Goal: Download file/media

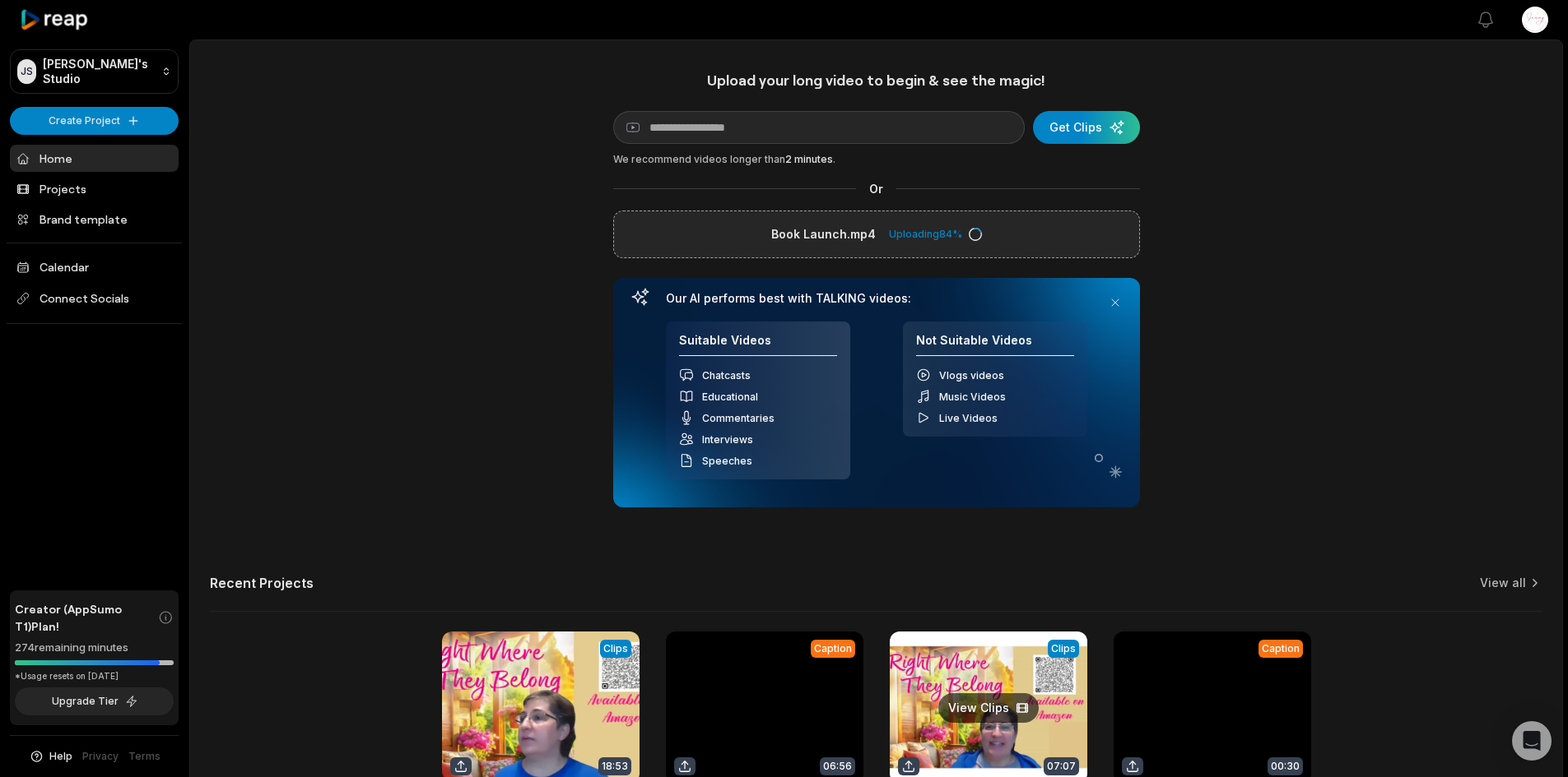
scroll to position [155, 0]
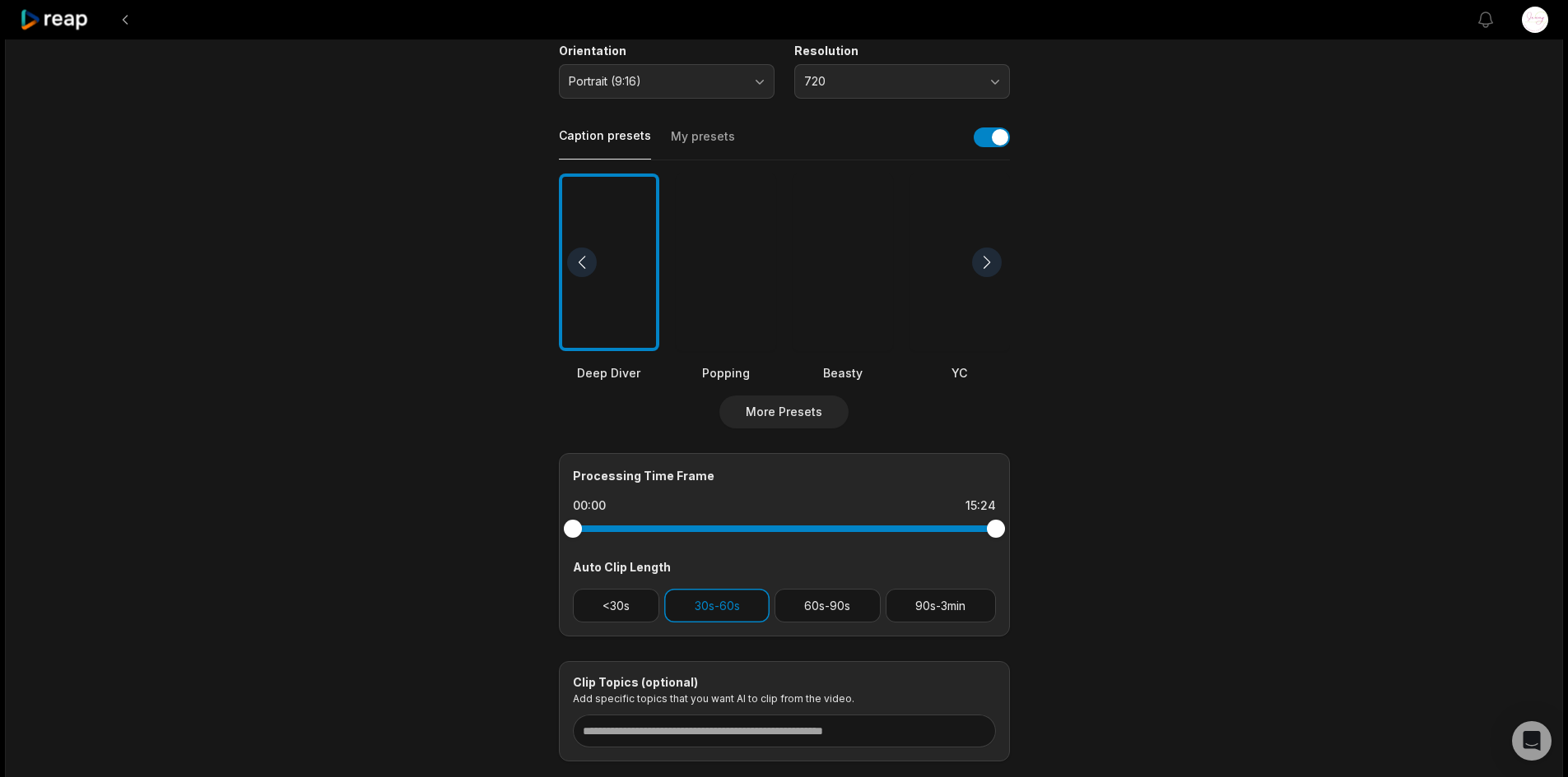
scroll to position [329, 0]
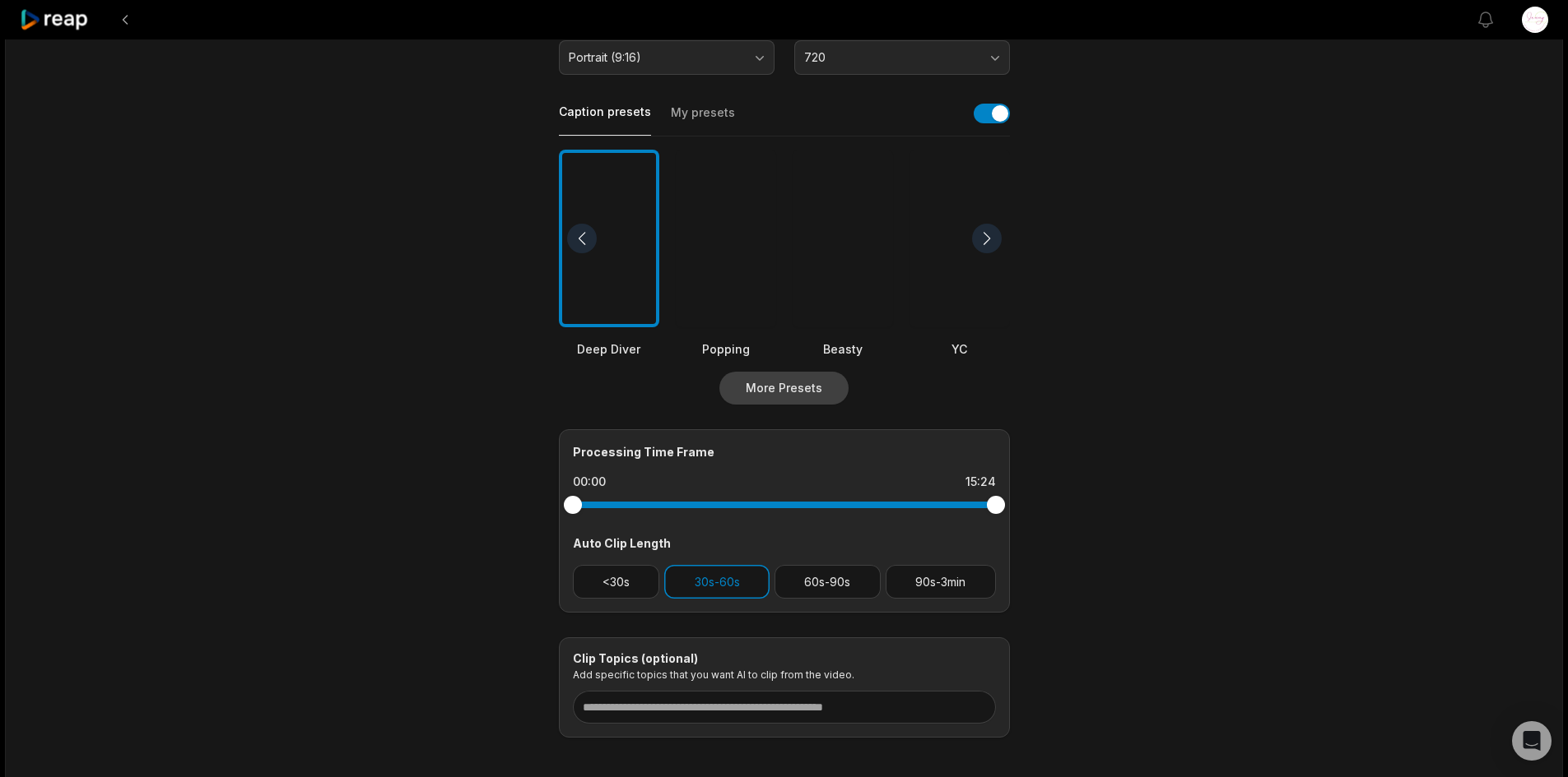
click at [775, 389] on button "More Presets" at bounding box center [784, 388] width 129 height 33
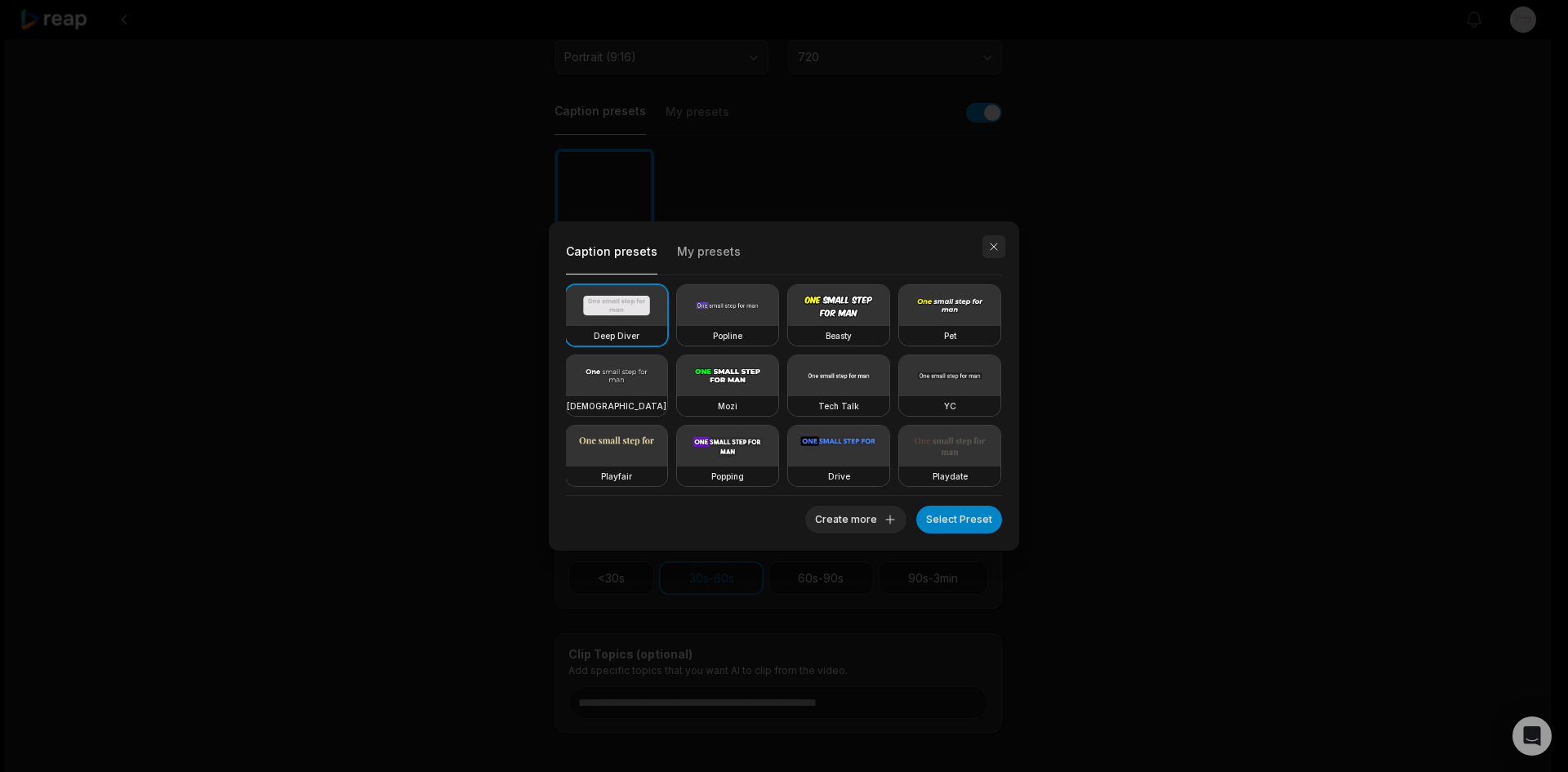
click at [995, 242] on button "button" at bounding box center [993, 247] width 23 height 23
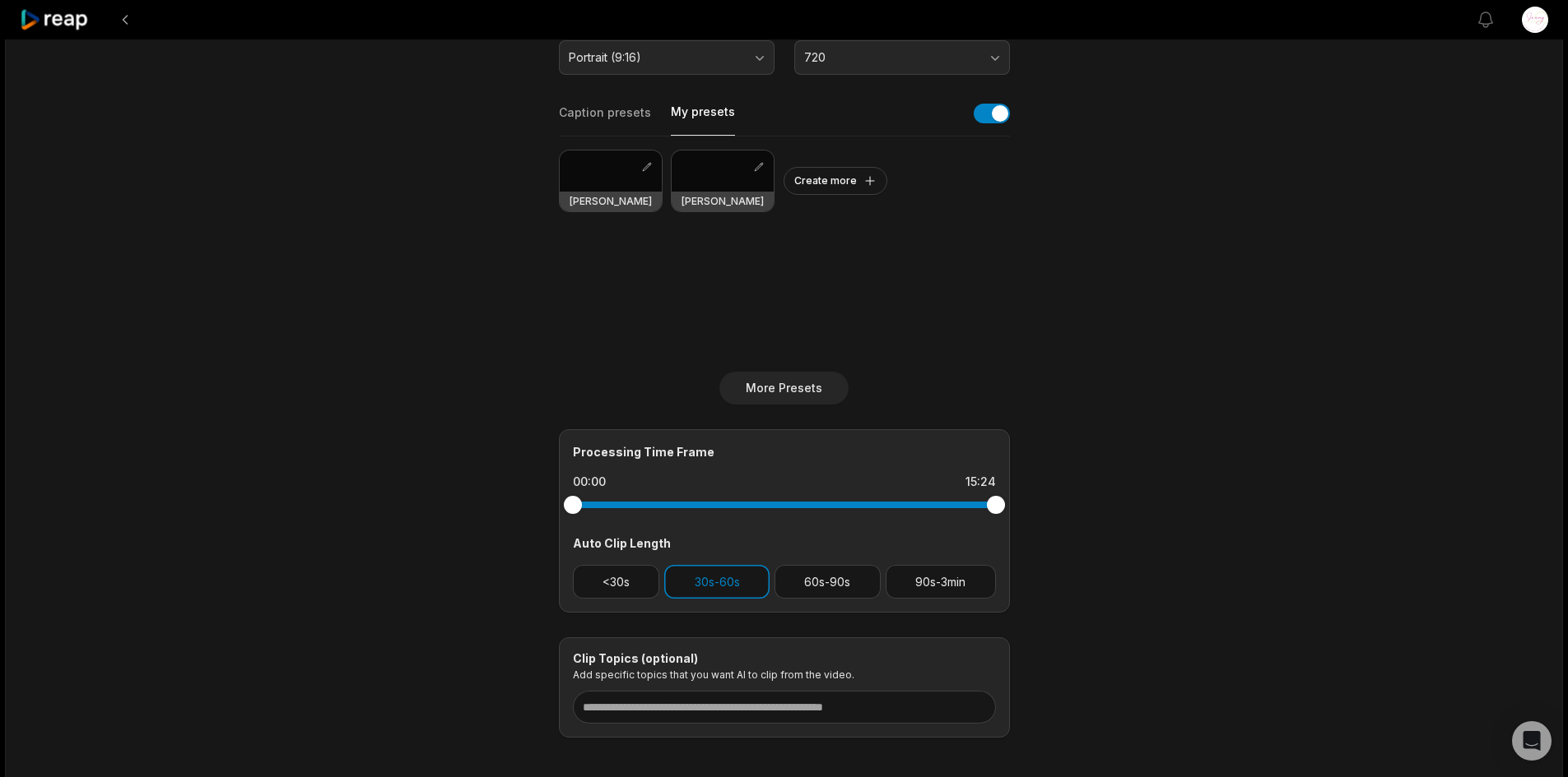
click at [707, 108] on button "My presets" at bounding box center [702, 119] width 64 height 32
click at [742, 181] on div at bounding box center [723, 171] width 102 height 41
click at [790, 325] on div "Nataki Chantal Create more" at bounding box center [784, 254] width 451 height 235
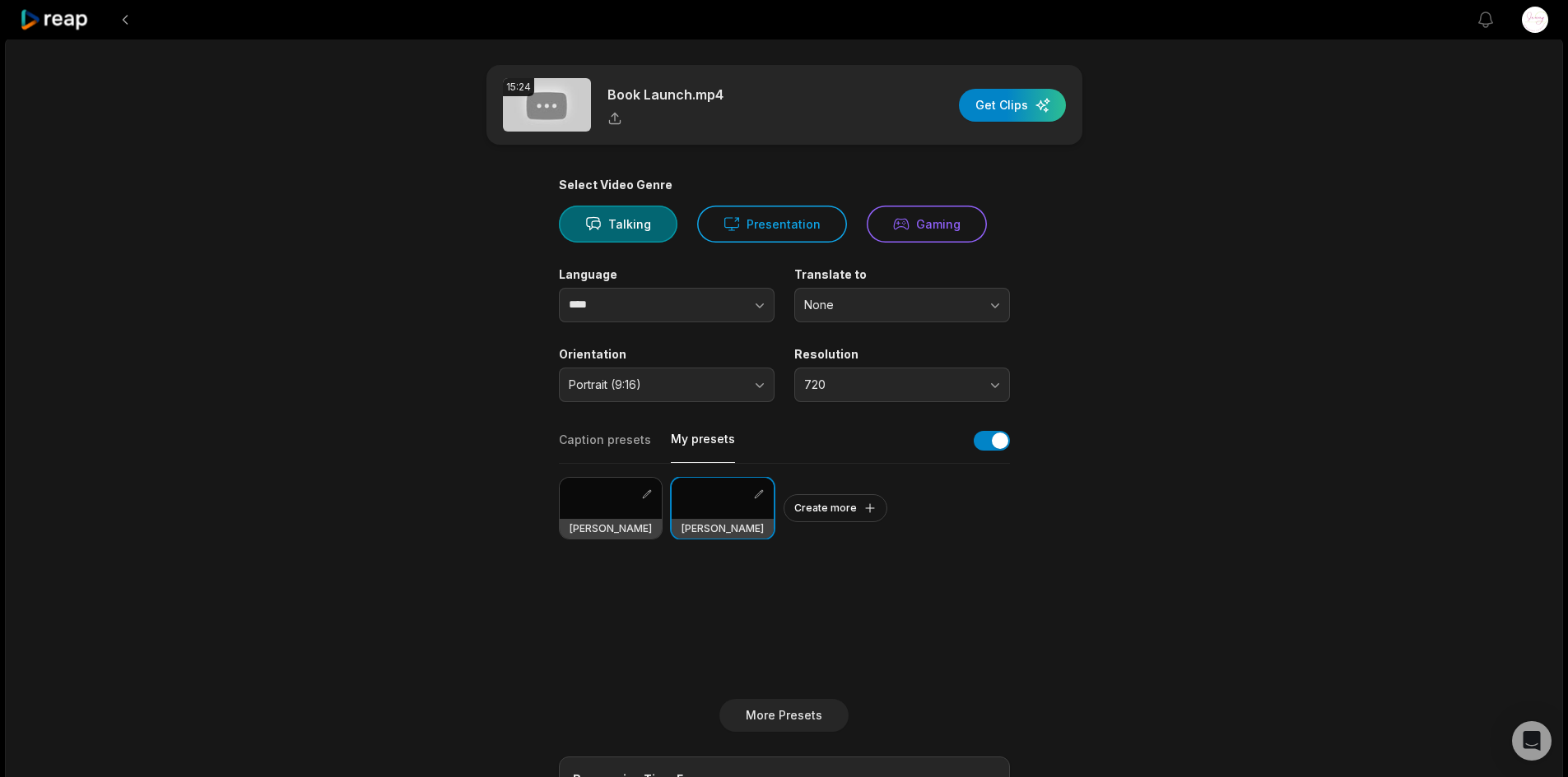
scroll to position [0, 0]
click at [986, 116] on div "button" at bounding box center [1012, 106] width 107 height 33
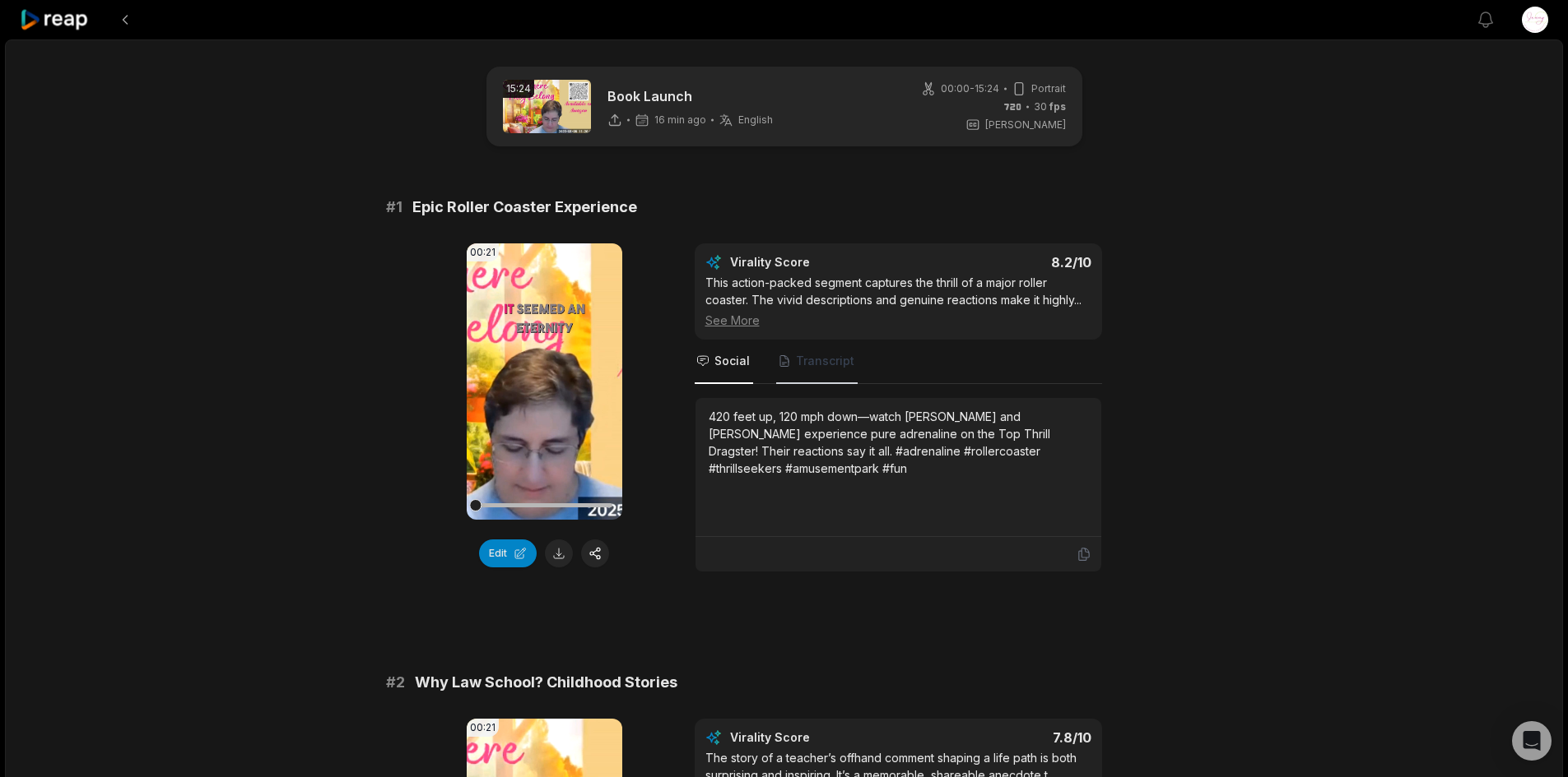
click at [810, 358] on span "Transcript" at bounding box center [825, 361] width 59 height 17
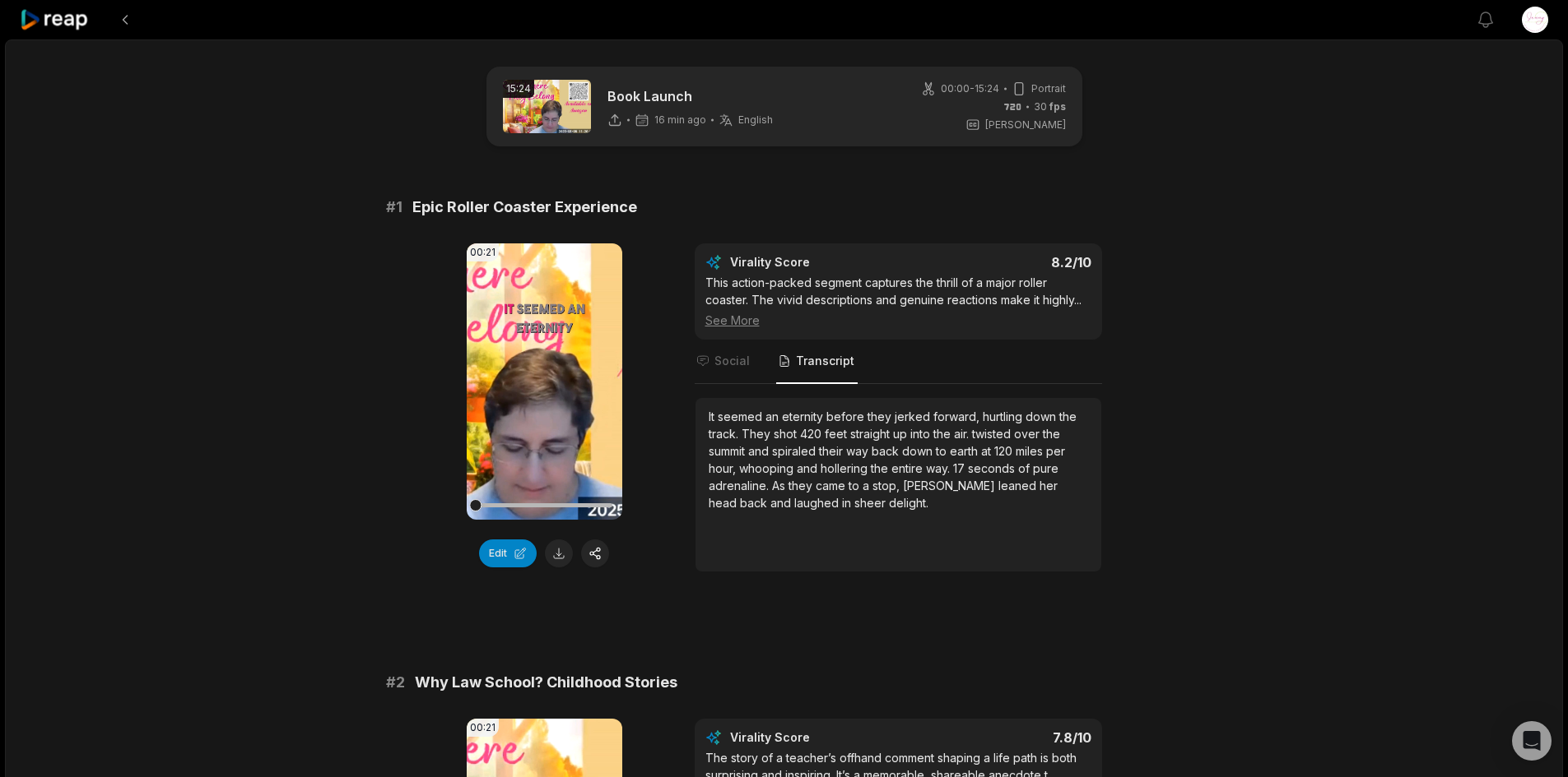
drag, startPoint x: 551, startPoint y: 549, endPoint x: 548, endPoint y: 616, distance: 67.1
click at [558, 548] on button at bounding box center [559, 554] width 28 height 28
